Goal: Task Accomplishment & Management: Manage account settings

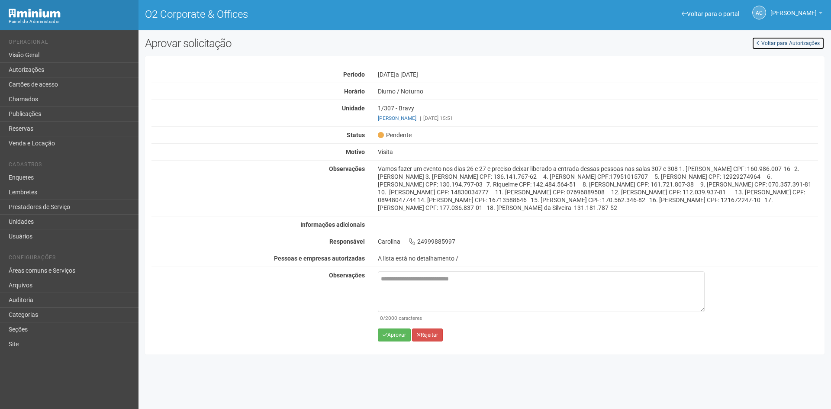
click at [768, 42] on link "Voltar para Autorizações" at bounding box center [788, 43] width 73 height 13
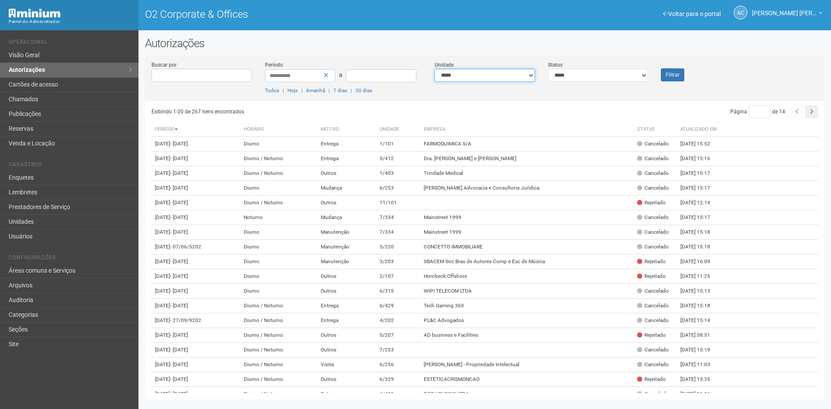
click at [504, 75] on select "**********" at bounding box center [485, 75] width 100 height 13
select select "**********"
click at [435, 69] on select "**********" at bounding box center [485, 75] width 100 height 13
click at [673, 73] on button "Filtrar" at bounding box center [672, 74] width 23 height 13
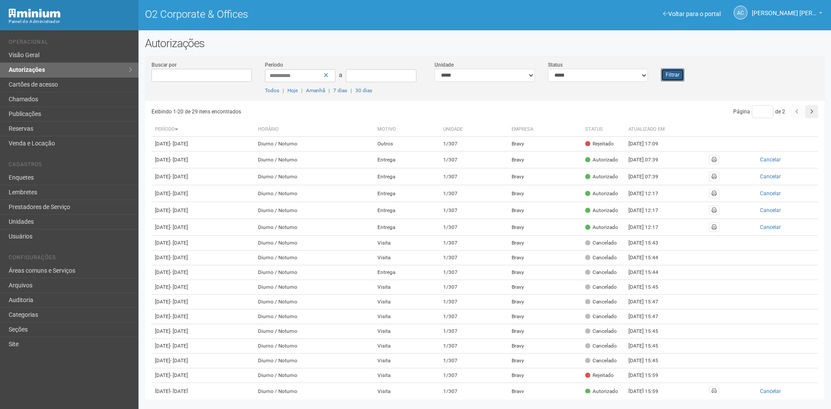
click at [675, 76] on button "Filtrar" at bounding box center [672, 74] width 23 height 13
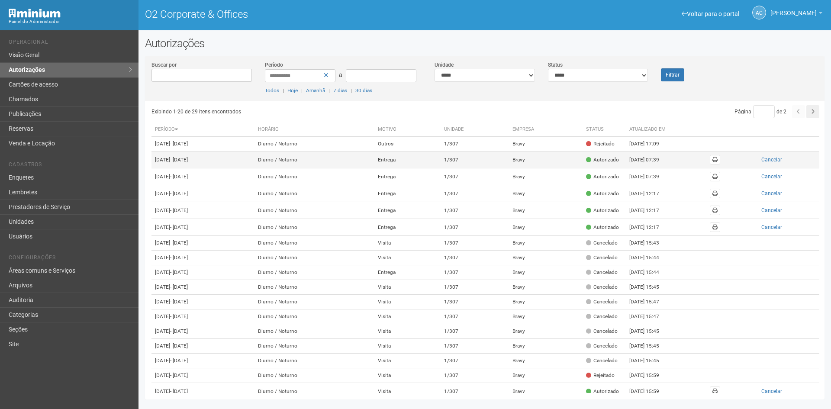
click at [553, 168] on td "Bravy" at bounding box center [546, 160] width 74 height 17
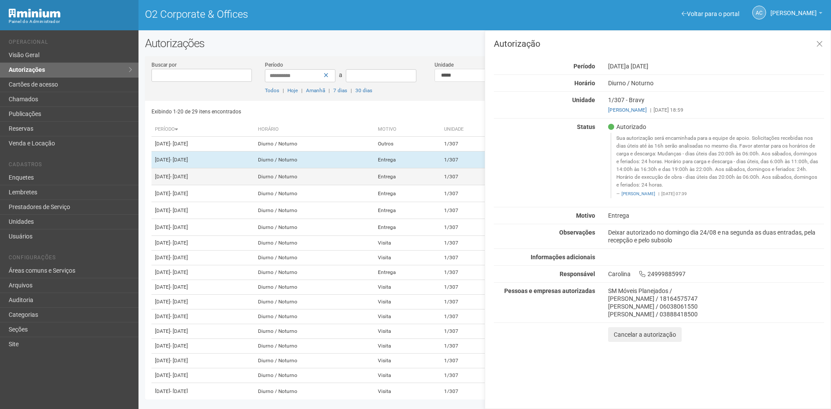
click at [473, 185] on td "1/307" at bounding box center [475, 176] width 68 height 17
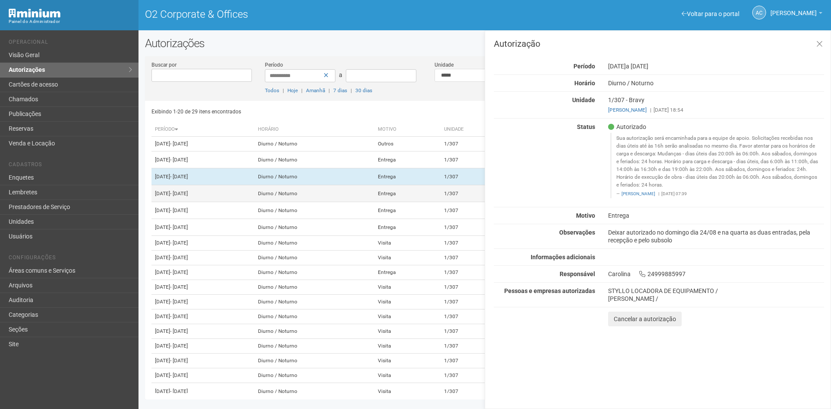
click at [441, 202] on td "Entrega" at bounding box center [408, 193] width 66 height 17
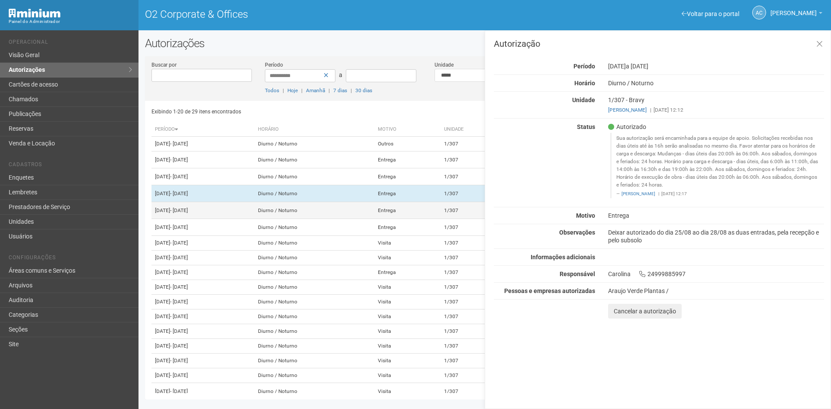
click at [441, 219] on td "Entrega" at bounding box center [408, 210] width 66 height 17
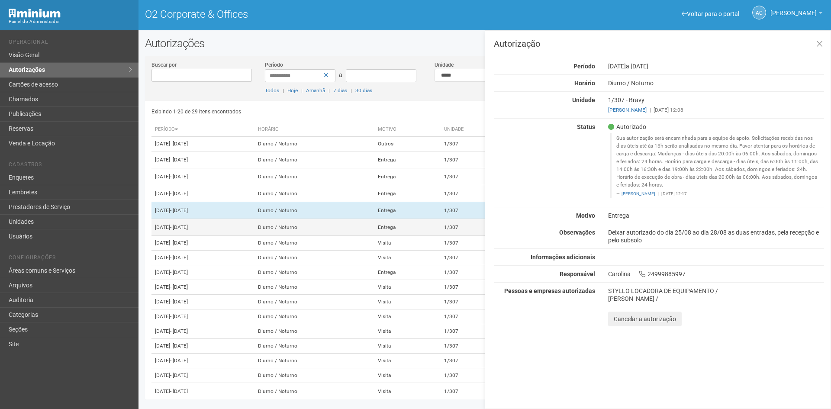
click at [441, 236] on td "Entrega" at bounding box center [408, 227] width 66 height 17
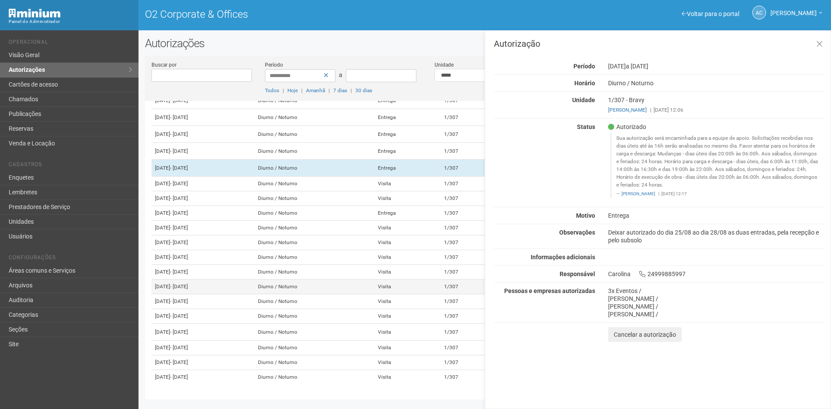
scroll to position [194, 0]
click at [820, 41] on icon at bounding box center [820, 44] width 6 height 9
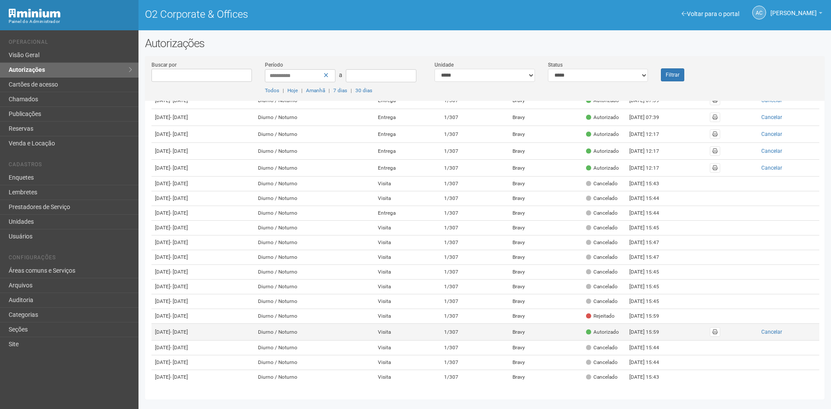
click at [578, 324] on td "Bravy" at bounding box center [546, 332] width 74 height 17
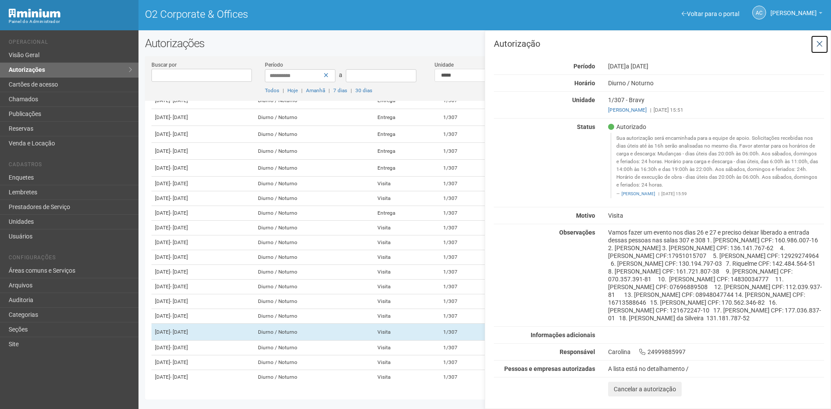
click at [823, 45] on icon at bounding box center [820, 44] width 6 height 9
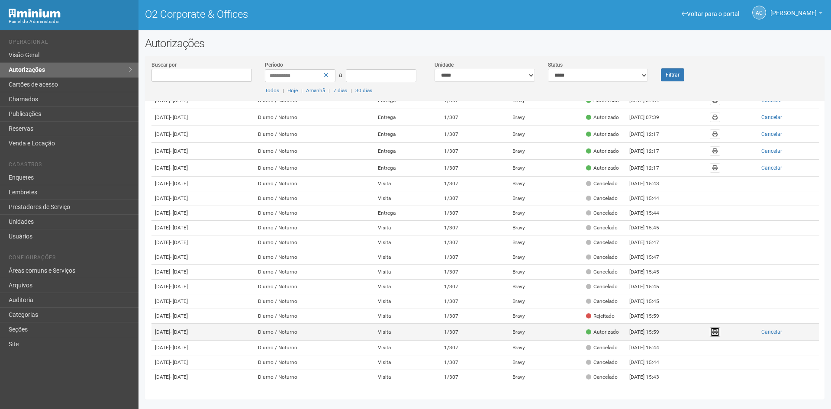
click at [718, 330] on span at bounding box center [715, 332] width 5 height 5
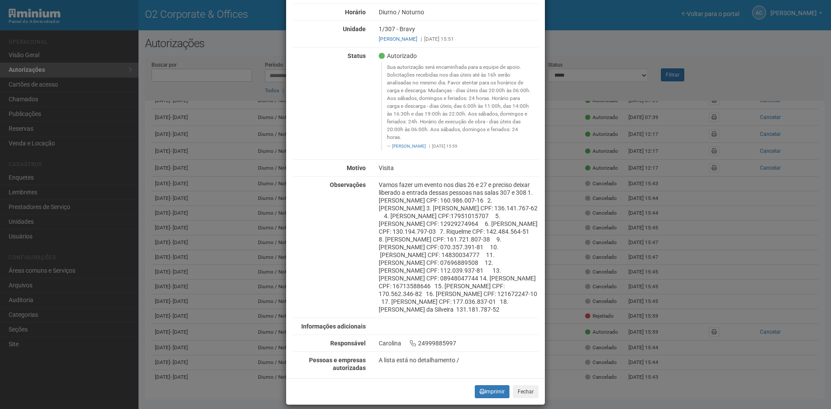
scroll to position [55, 0]
click at [495, 384] on button "Imprimir" at bounding box center [492, 390] width 35 height 13
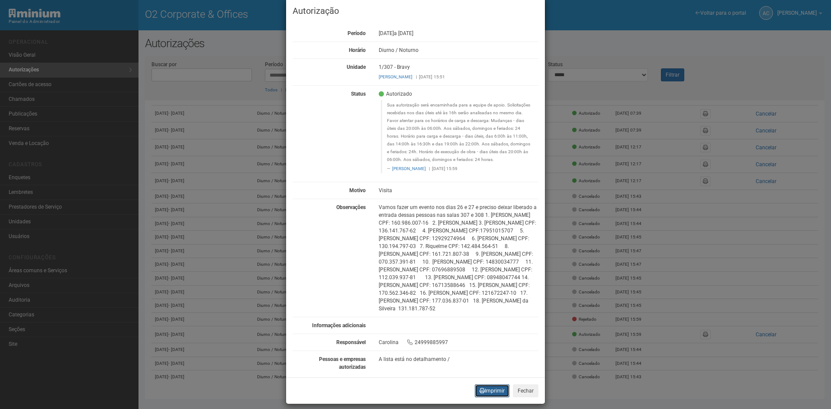
scroll to position [24, 0]
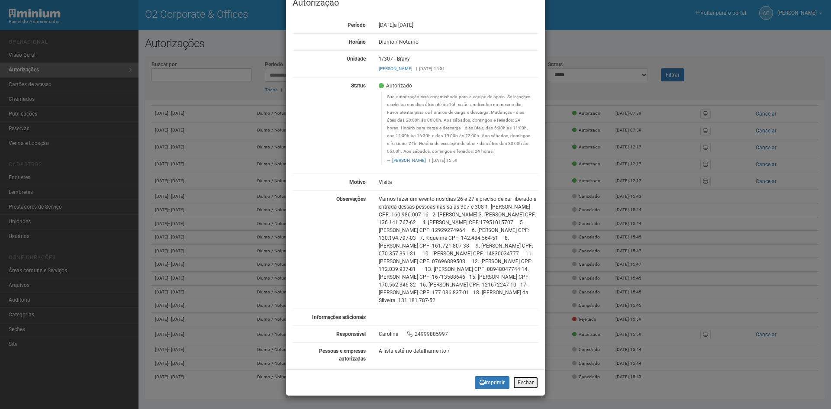
click at [531, 377] on button "Fechar" at bounding box center [526, 382] width 26 height 13
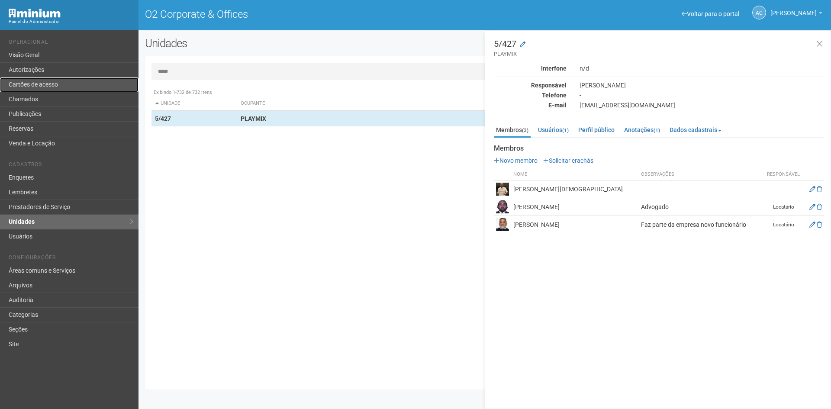
click at [32, 81] on link "Cartões de acesso" at bounding box center [69, 85] width 139 height 15
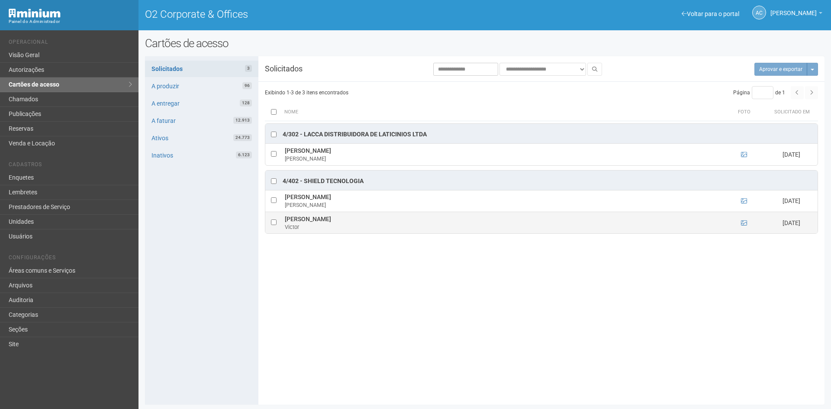
click at [739, 223] on td at bounding box center [744, 223] width 43 height 22
click at [744, 223] on icon at bounding box center [744, 223] width 6 height 6
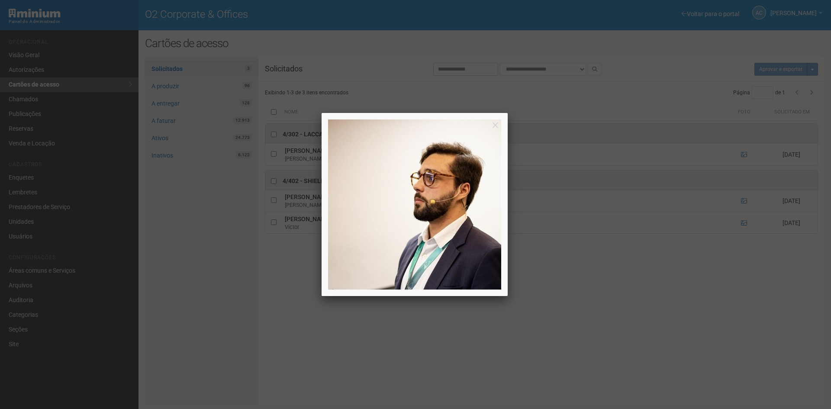
click at [508, 127] on div at bounding box center [415, 204] width 831 height 409
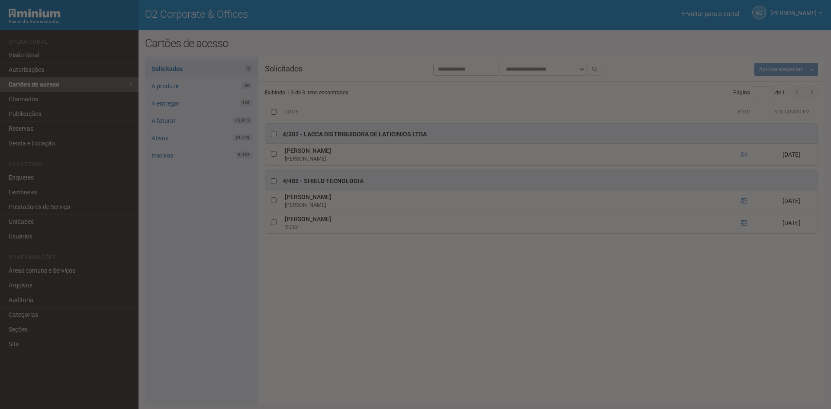
click at [495, 128] on div at bounding box center [415, 204] width 831 height 409
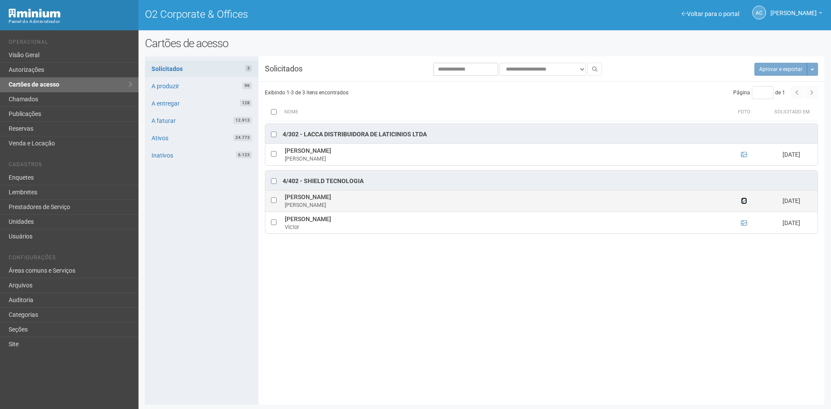
click at [745, 202] on icon at bounding box center [744, 201] width 6 height 6
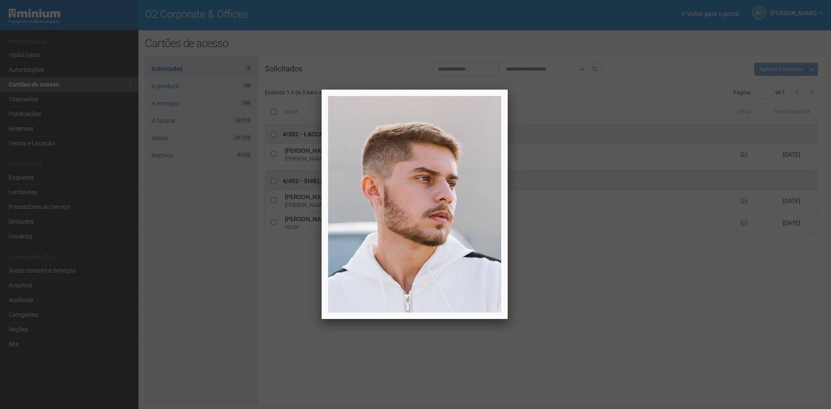
click at [705, 262] on div at bounding box center [415, 204] width 831 height 409
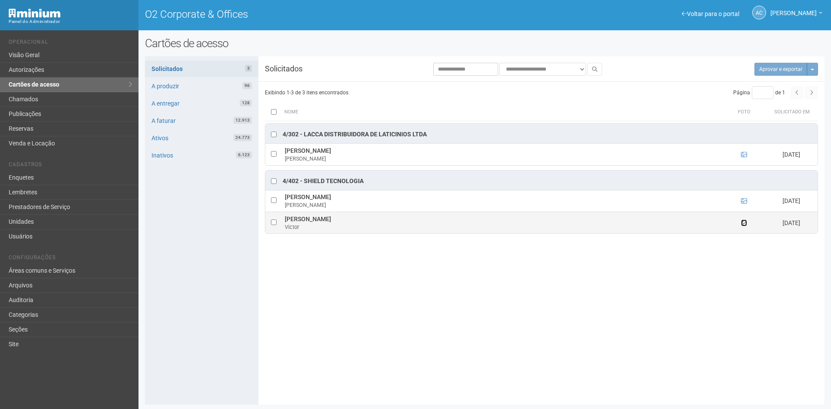
click at [745, 226] on icon at bounding box center [744, 223] width 6 height 6
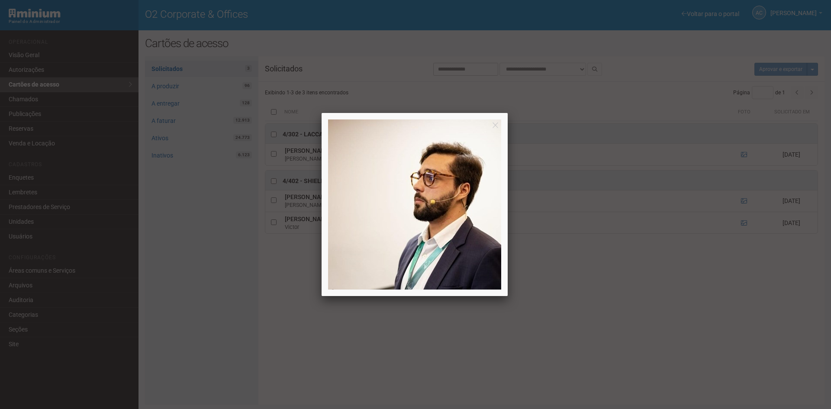
drag, startPoint x: 655, startPoint y: 112, endPoint x: 662, endPoint y: 112, distance: 6.9
click at [655, 112] on div at bounding box center [415, 204] width 831 height 409
